Goal: Task Accomplishment & Management: Manage account settings

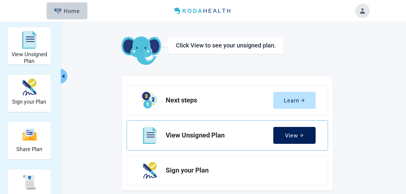
click at [279, 134] on button "View" at bounding box center [295, 135] width 42 height 17
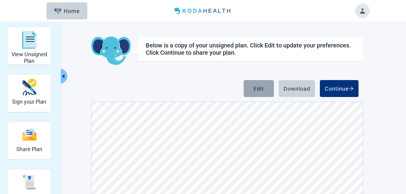
click at [261, 90] on div "Edit" at bounding box center [259, 89] width 10 height 6
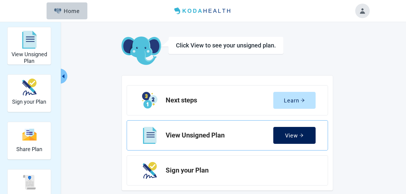
click at [291, 136] on div "View" at bounding box center [294, 136] width 18 height 6
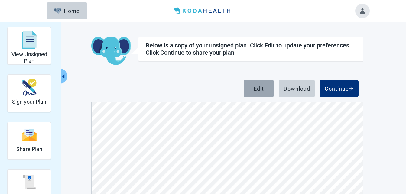
click at [264, 86] on div "Edit" at bounding box center [259, 89] width 10 height 6
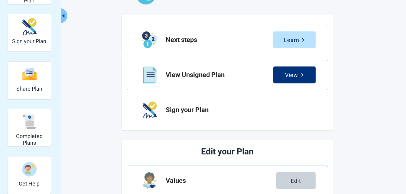
scroll to position [121, 0]
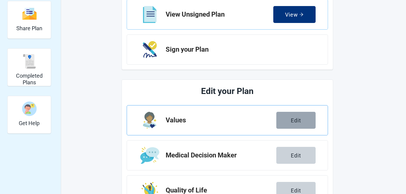
click at [290, 121] on button "Edit" at bounding box center [296, 120] width 39 height 17
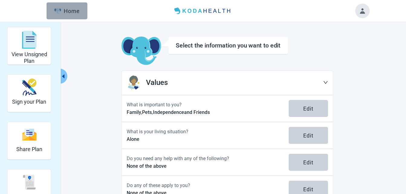
click at [67, 12] on div "Home" at bounding box center [67, 11] width 26 height 6
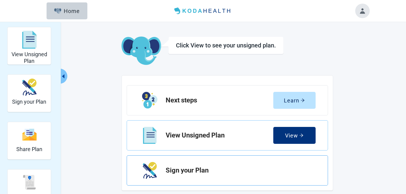
click at [195, 168] on h2 "Sign your Plan" at bounding box center [238, 170] width 145 height 7
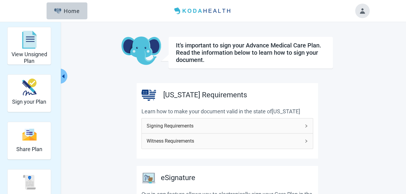
click at [306, 128] on icon "right" at bounding box center [307, 126] width 4 height 4
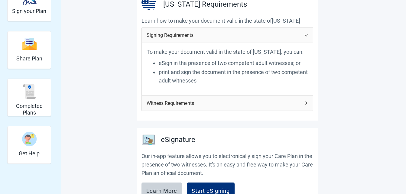
scroll to position [121, 0]
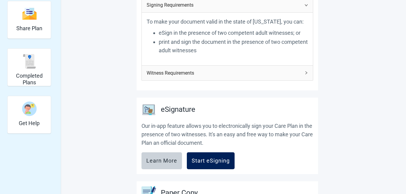
click at [212, 160] on div "Start eSigning" at bounding box center [211, 161] width 38 height 6
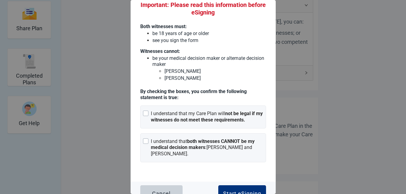
scroll to position [42, 0]
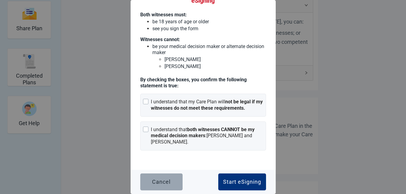
click at [165, 182] on div "Cancel" at bounding box center [161, 182] width 18 height 6
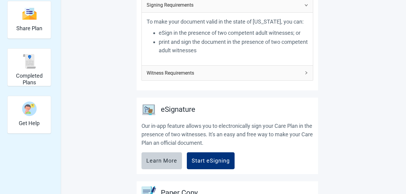
scroll to position [0, 0]
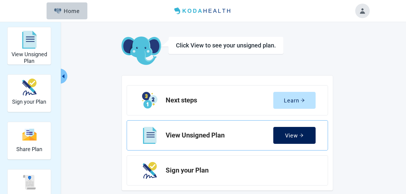
click at [284, 135] on button "View" at bounding box center [295, 135] width 42 height 17
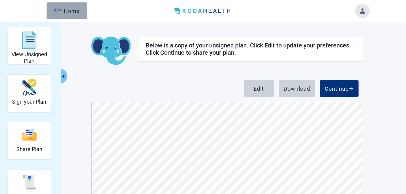
click at [71, 8] on div "Home" at bounding box center [67, 11] width 26 height 6
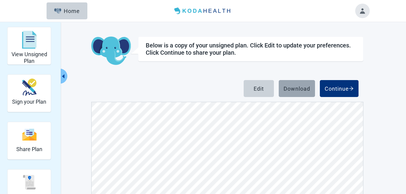
click at [299, 90] on div "Download" at bounding box center [297, 89] width 27 height 6
click at [365, 12] on button "Toggle account menu" at bounding box center [363, 11] width 15 height 15
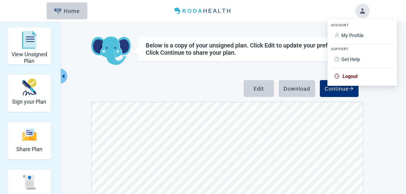
click at [353, 78] on span "Logout" at bounding box center [350, 77] width 15 height 6
